Goal: Task Accomplishment & Management: Manage account settings

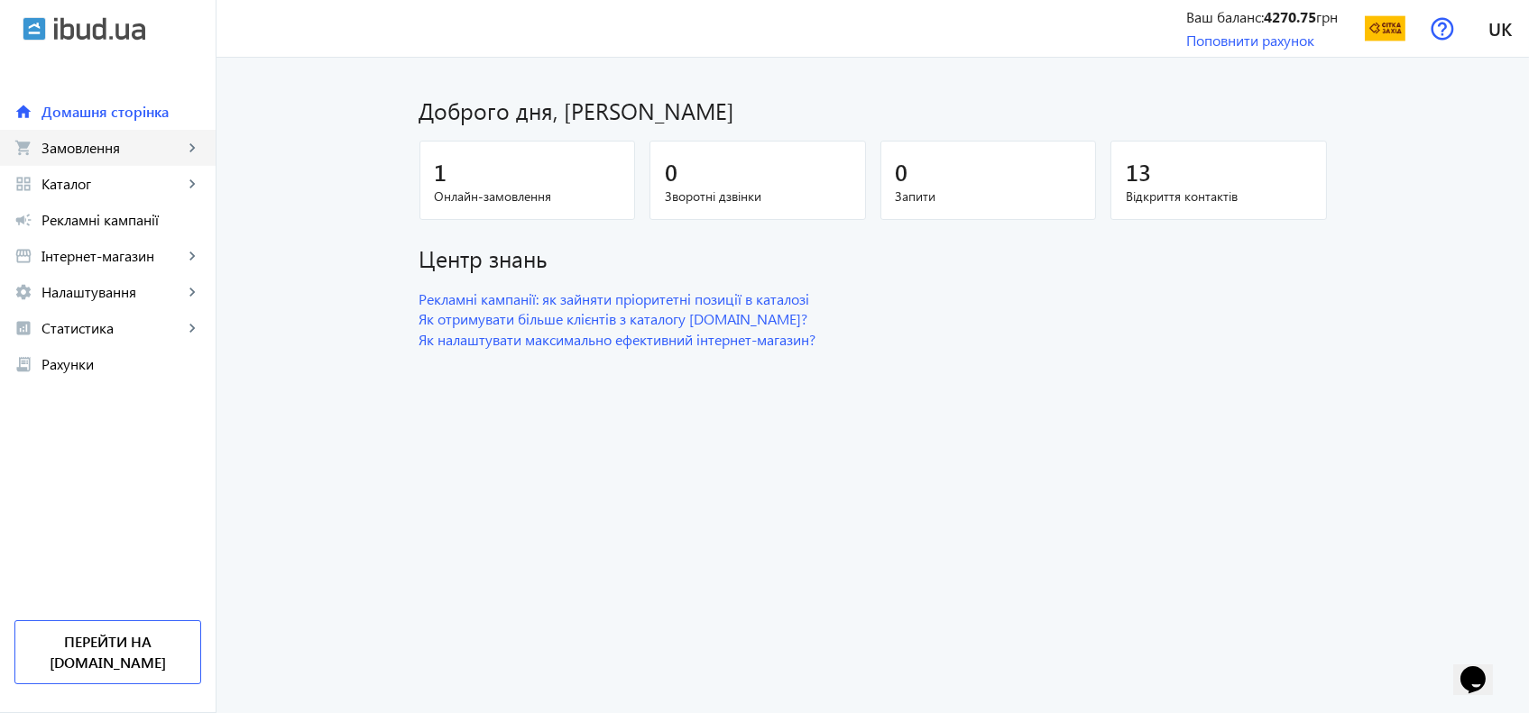
click at [90, 162] on link "shopping_cart Замовлення keyboard_arrow_right" at bounding box center [108, 148] width 216 height 36
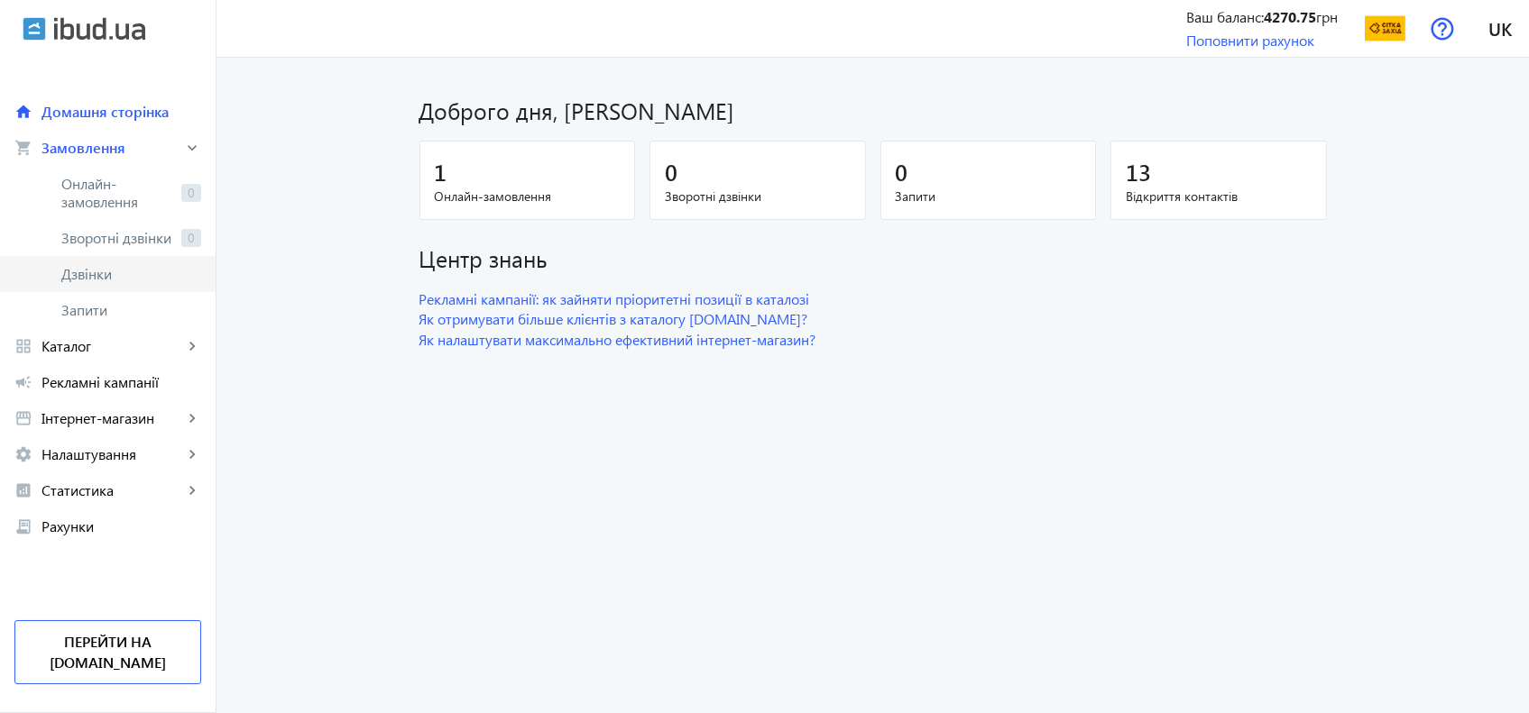
click at [107, 277] on span "Дзвінки" at bounding box center [131, 274] width 140 height 18
